Goal: Complete application form

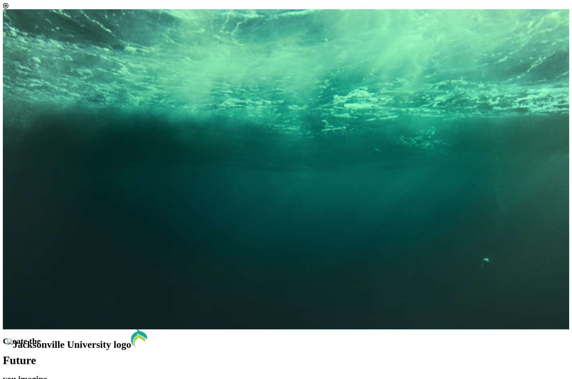
scroll to position [4, 32]
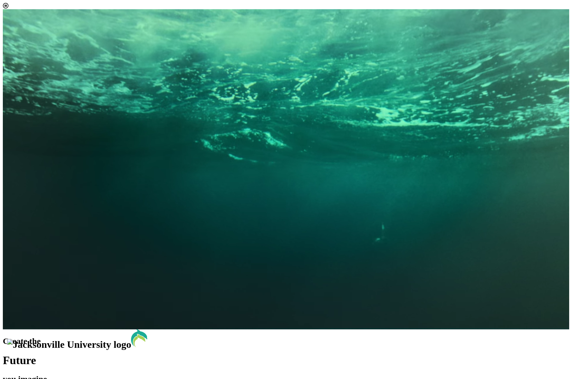
select select "[object Object]"
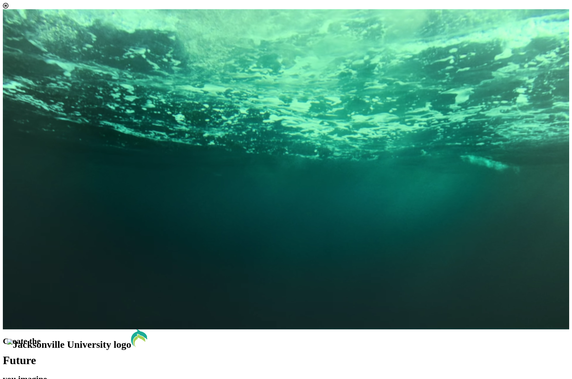
scroll to position [48, 0]
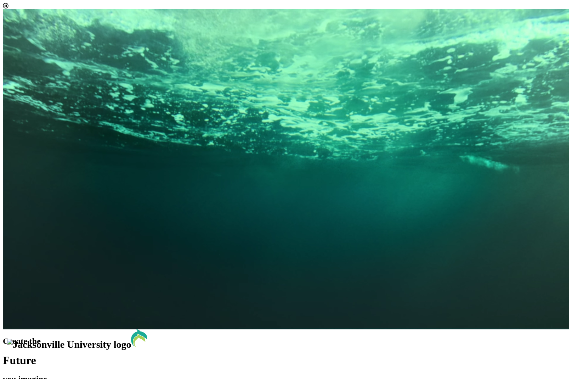
scroll to position [4, 32]
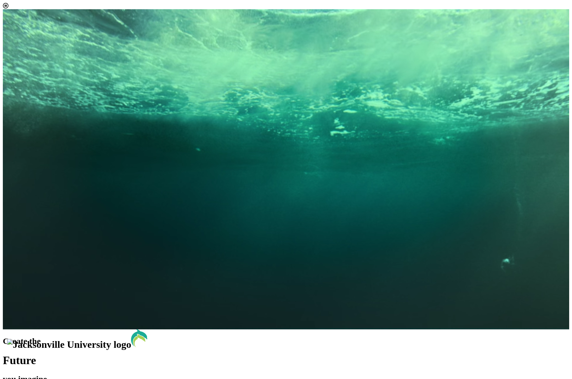
scroll to position [337, 0]
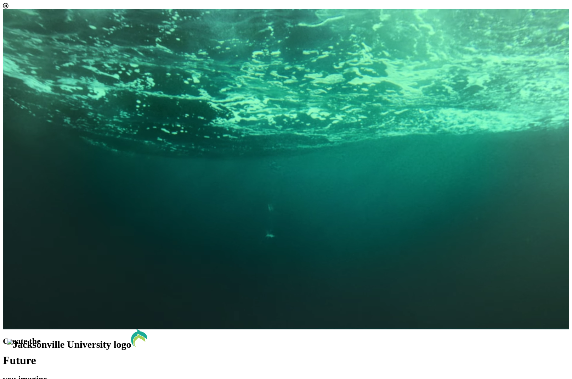
scroll to position [292, 0]
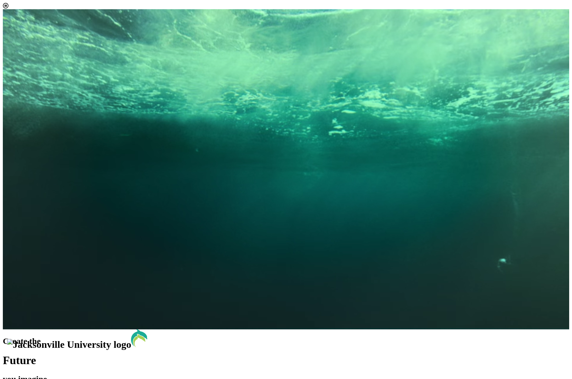
scroll to position [3, 0]
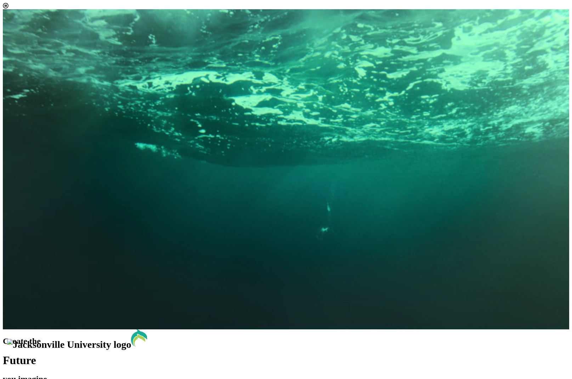
scroll to position [47, 0]
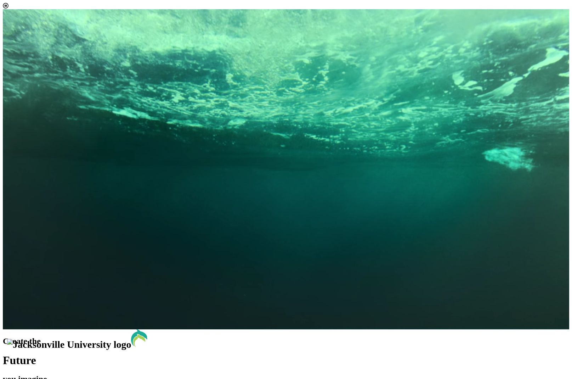
scroll to position [0, 0]
